Goal: Task Accomplishment & Management: Manage account settings

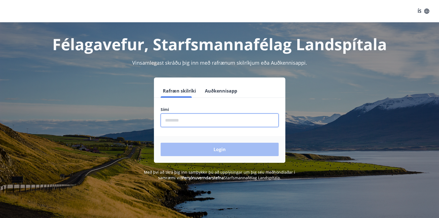
click at [198, 120] on input "phone" at bounding box center [220, 120] width 118 height 14
type input "********"
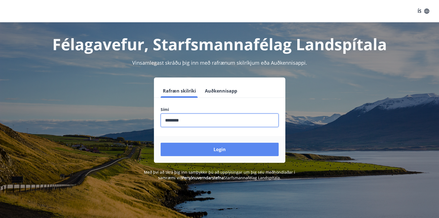
click at [205, 147] on button "Login" at bounding box center [220, 149] width 118 height 13
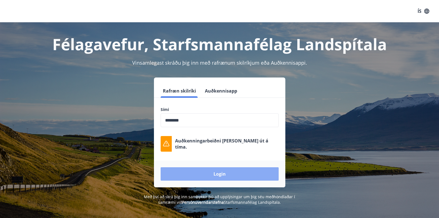
click at [228, 176] on button "Login" at bounding box center [220, 173] width 118 height 13
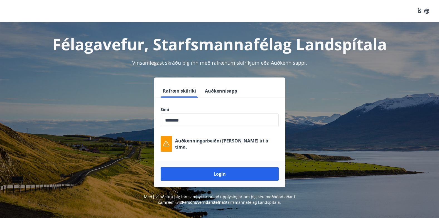
click at [225, 90] on button "Auðkennisapp" at bounding box center [221, 90] width 37 height 13
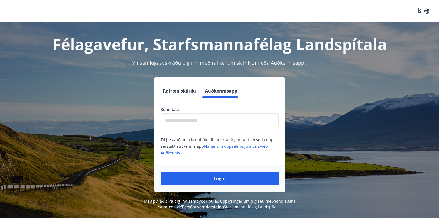
click at [177, 90] on button "Rafræn skilríki" at bounding box center [180, 90] width 38 height 13
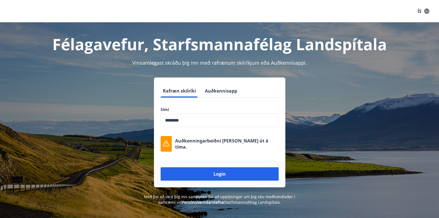
drag, startPoint x: 163, startPoint y: 143, endPoint x: 183, endPoint y: 126, distance: 25.7
click at [183, 126] on div "Sími ​ Auðkenningarbeiðni [PERSON_NAME] út á tíma." at bounding box center [219, 129] width 131 height 45
click at [174, 121] on input "phone" at bounding box center [220, 120] width 118 height 14
click at [173, 119] on input "phone" at bounding box center [220, 120] width 118 height 14
click at [175, 120] on input "phone" at bounding box center [220, 120] width 118 height 14
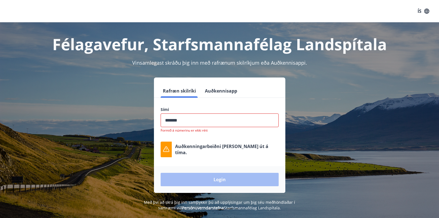
type input "********"
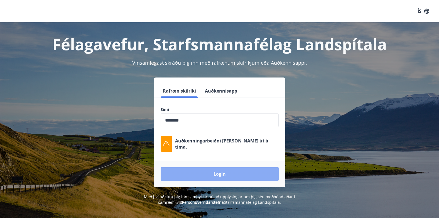
click at [217, 175] on button "Login" at bounding box center [220, 173] width 118 height 13
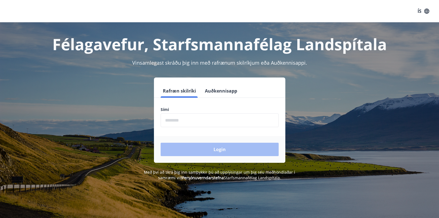
click at [218, 93] on button "Auðkennisapp" at bounding box center [221, 90] width 37 height 13
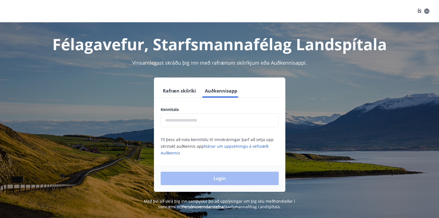
click at [205, 121] on input "text" at bounding box center [220, 120] width 118 height 14
type input "**********"
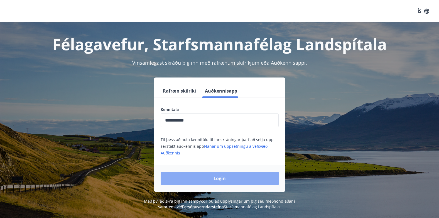
click at [210, 176] on button "Login" at bounding box center [220, 177] width 118 height 13
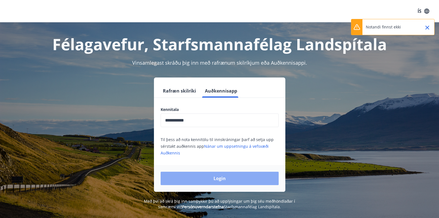
click at [210, 178] on button "Login" at bounding box center [220, 177] width 118 height 13
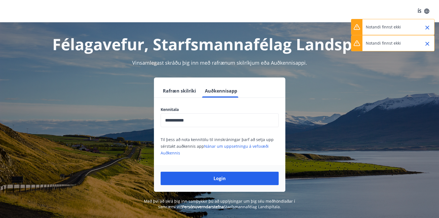
click at [427, 41] on icon "Close" at bounding box center [427, 43] width 7 height 7
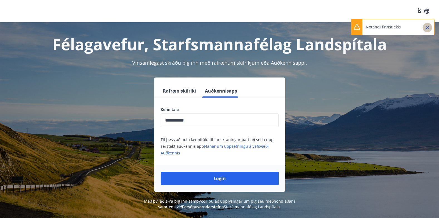
click at [426, 30] on icon "Close" at bounding box center [427, 27] width 7 height 7
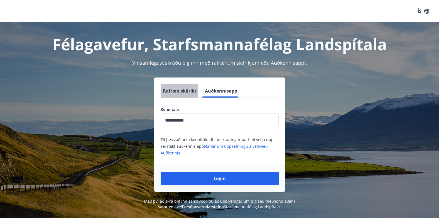
click at [180, 84] on button "Rafræn skilríki" at bounding box center [180, 90] width 38 height 13
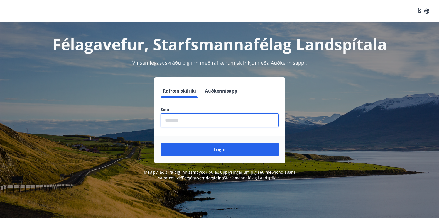
click at [180, 122] on input "phone" at bounding box center [220, 120] width 118 height 14
type input "********"
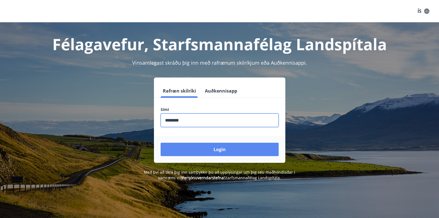
click at [214, 153] on button "Login" at bounding box center [220, 149] width 118 height 13
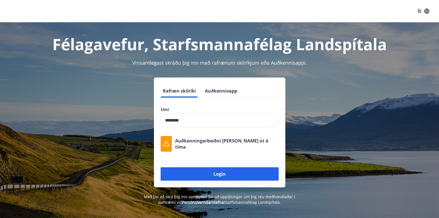
click at [323, 84] on div "Rafræn skilríki Auðkennisapp Sími ​ Auðkenningarbeiðni rann út á tíma. Login" at bounding box center [220, 132] width 388 height 110
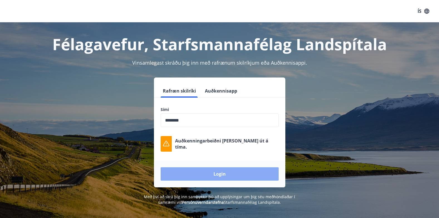
click at [211, 170] on button "Login" at bounding box center [220, 173] width 118 height 13
